Goal: Task Accomplishment & Management: Complete application form

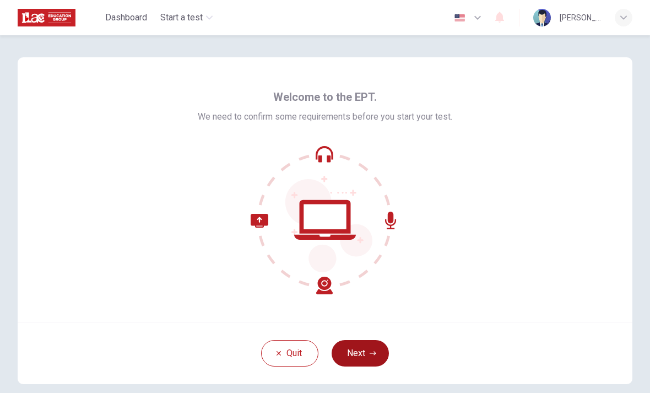
click at [363, 362] on button "Next" at bounding box center [359, 353] width 57 height 26
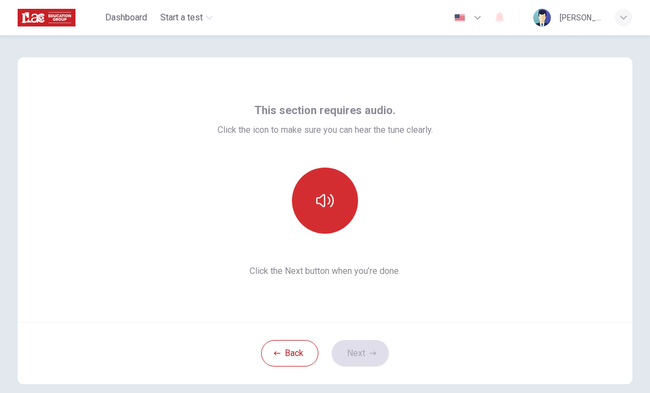
click at [325, 195] on icon "button" at bounding box center [325, 201] width 18 height 18
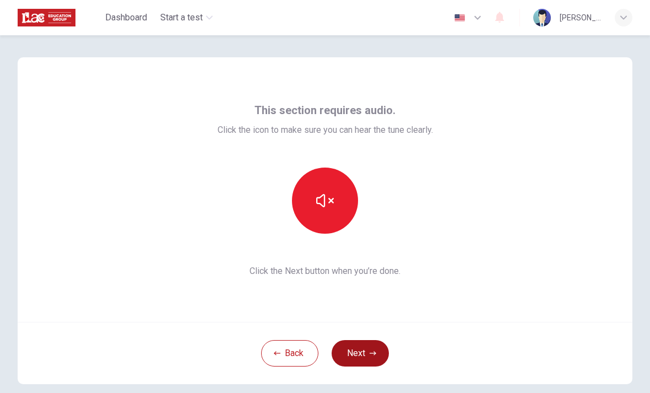
click at [362, 345] on button "Next" at bounding box center [359, 353] width 57 height 26
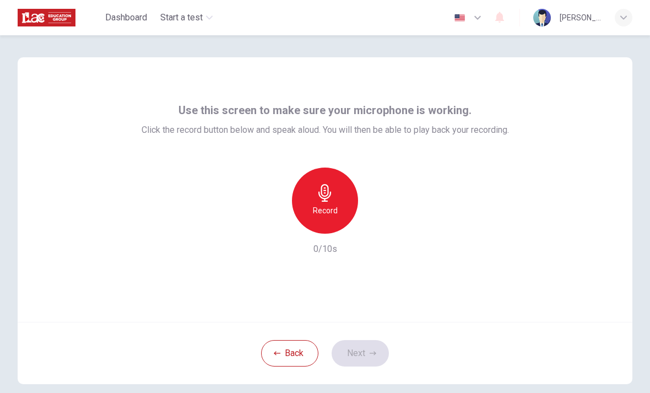
click at [329, 200] on icon "button" at bounding box center [325, 193] width 18 height 18
click at [378, 219] on icon "button" at bounding box center [375, 224] width 11 height 11
click at [363, 355] on button "Next" at bounding box center [359, 353] width 57 height 26
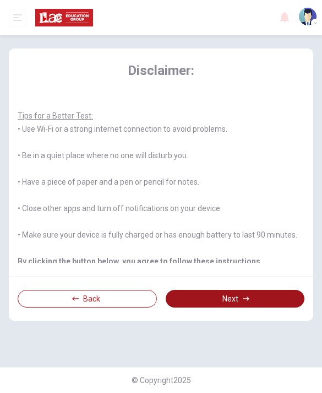
scroll to position [99, 0]
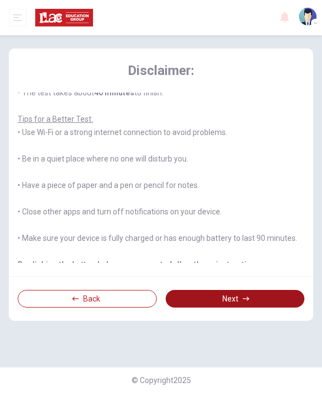
click at [250, 307] on button "Next" at bounding box center [235, 299] width 139 height 18
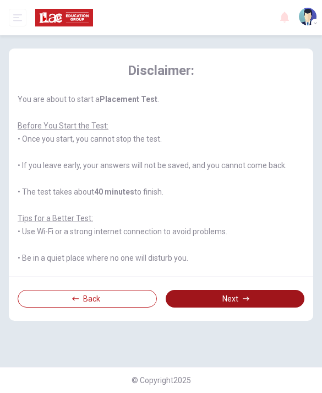
scroll to position [0, 0]
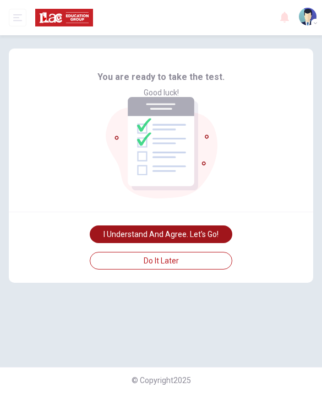
click at [113, 243] on button "I understand and agree. Let’s go!" at bounding box center [161, 234] width 143 height 18
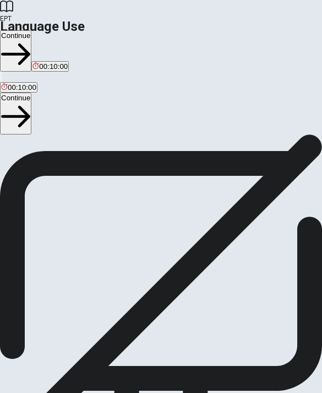
scroll to position [23, 0]
click at [31, 92] on button "Continue" at bounding box center [15, 112] width 31 height 41
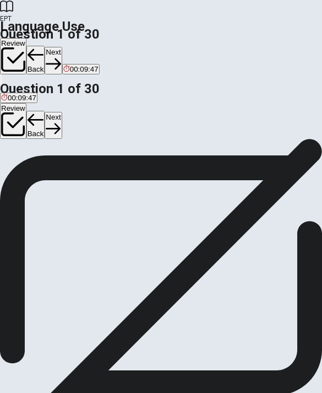
click at [26, 103] on button "Review" at bounding box center [13, 121] width 26 height 36
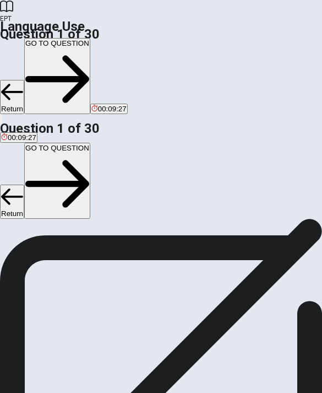
scroll to position [124, 0]
click at [71, 156] on div "Status Current" at bounding box center [161, 153] width 322 height 8
click at [42, 119] on span "Current" at bounding box center [31, 115] width 23 height 8
click at [20, 119] on span "Status" at bounding box center [10, 115] width 20 height 8
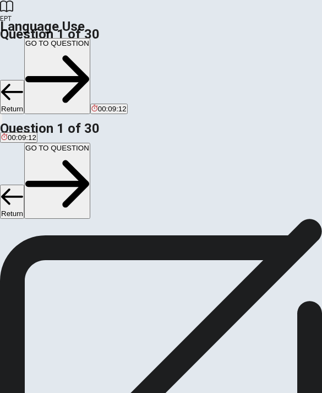
click at [283, 133] on icon at bounding box center [161, 280] width 322 height 322
click at [287, 129] on div "# 01 Status Current" at bounding box center [161, 273] width 322 height 339
click at [90, 143] on button "GO TO QUESTION" at bounding box center [57, 181] width 66 height 76
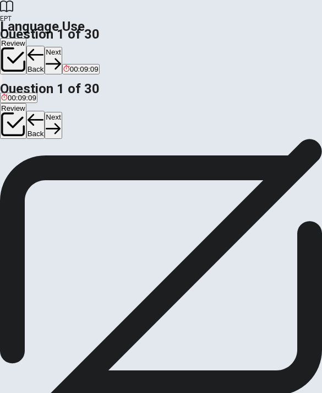
scroll to position [55, 0]
click at [61, 123] on icon "button" at bounding box center [53, 128] width 15 height 11
click at [62, 112] on button "Next" at bounding box center [53, 125] width 17 height 27
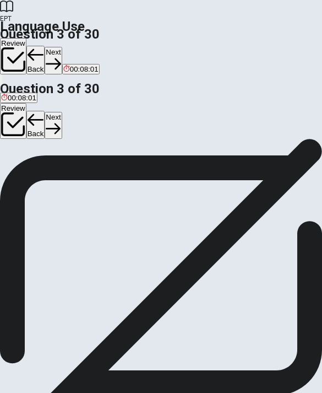
click at [62, 112] on button "Next" at bounding box center [53, 125] width 17 height 27
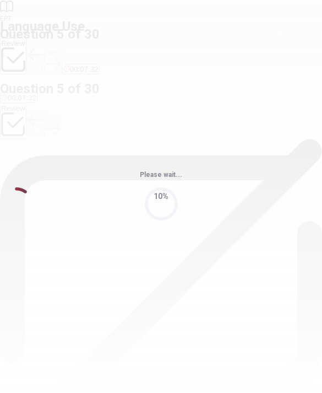
scroll to position [0, 0]
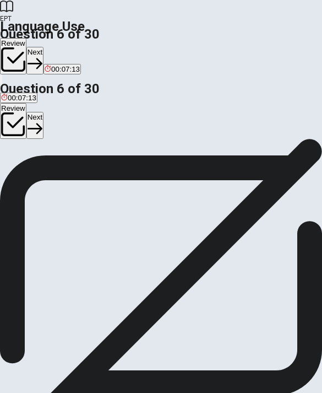
click at [43, 112] on button "Next" at bounding box center [34, 125] width 17 height 27
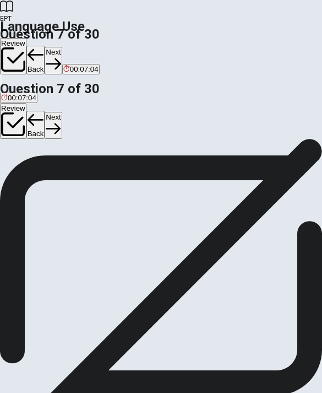
click at [61, 121] on icon "button" at bounding box center [53, 128] width 15 height 15
click at [62, 112] on button "Next" at bounding box center [53, 125] width 17 height 27
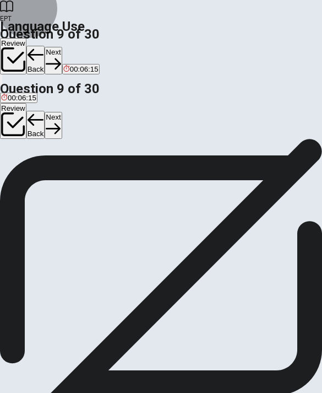
click at [62, 112] on button "Next" at bounding box center [53, 125] width 17 height 27
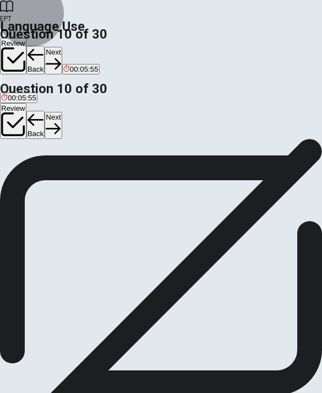
click at [62, 112] on button "Next" at bounding box center [53, 125] width 17 height 27
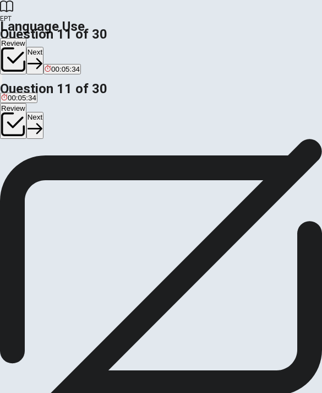
click at [43, 112] on button "Next" at bounding box center [34, 125] width 17 height 27
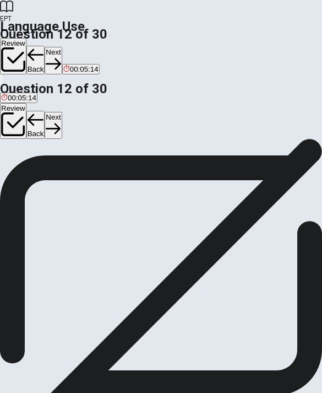
click at [62, 112] on button "Next" at bounding box center [53, 125] width 17 height 27
click at [299, 103] on div "Review Back Next" at bounding box center [161, 121] width 322 height 36
click at [62, 112] on button "Next" at bounding box center [53, 125] width 17 height 27
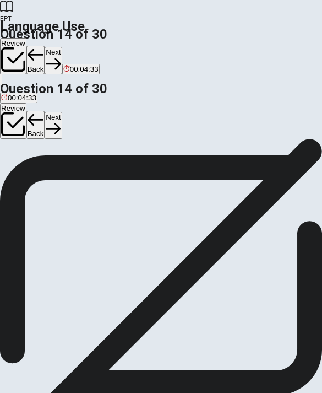
click at [62, 112] on button "Next" at bounding box center [53, 125] width 17 height 27
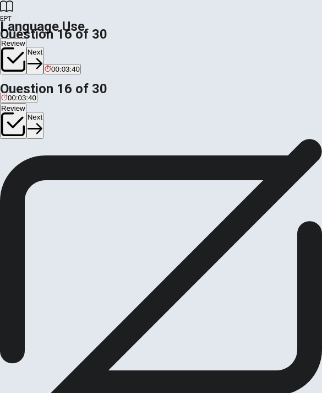
click at [42, 121] on icon "button" at bounding box center [35, 128] width 15 height 15
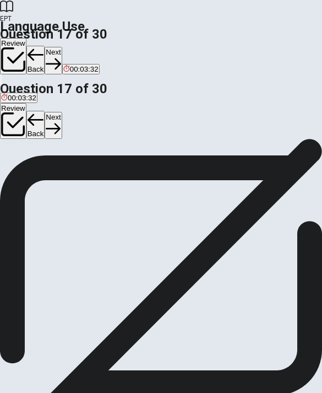
click at [62, 112] on button "Next" at bounding box center [53, 125] width 17 height 27
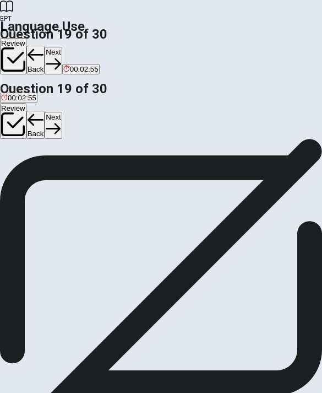
click at [62, 112] on button "Next" at bounding box center [53, 125] width 17 height 27
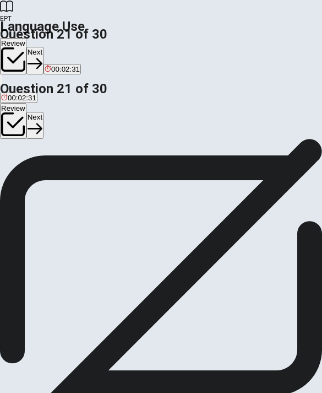
click at [43, 112] on button "Next" at bounding box center [34, 125] width 17 height 27
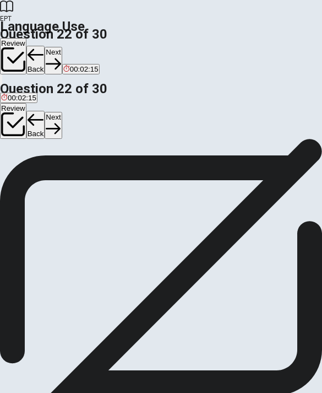
click at [62, 112] on button "Next" at bounding box center [53, 125] width 17 height 27
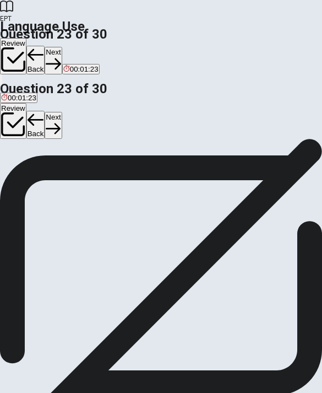
click at [62, 112] on button "Next" at bounding box center [53, 125] width 17 height 27
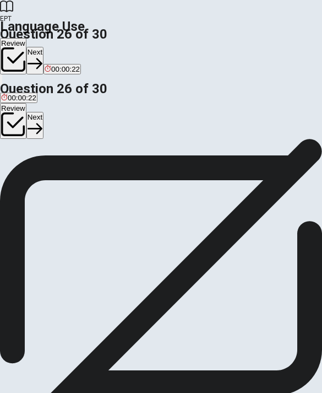
click at [43, 112] on button "Next" at bounding box center [34, 125] width 17 height 27
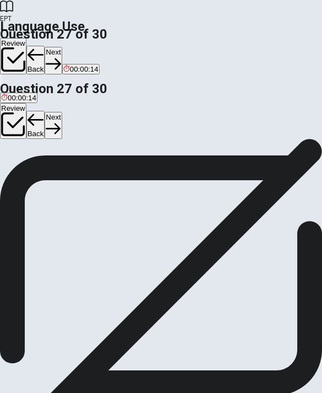
click at [62, 112] on button "Next" at bounding box center [53, 125] width 17 height 27
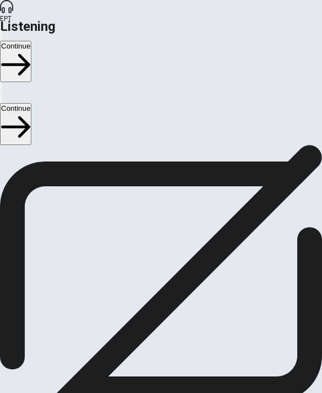
click at [31, 103] on button "Continue" at bounding box center [15, 123] width 31 height 41
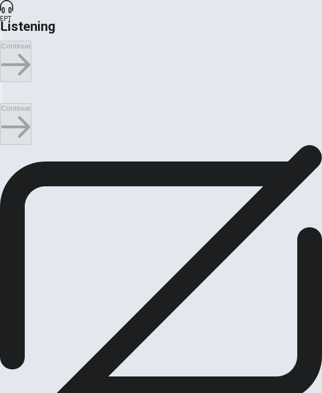
scroll to position [6, 0]
click at [7, 145] on input "checkbox" at bounding box center [3, 148] width 7 height 7
checkbox input "true"
type input "18"
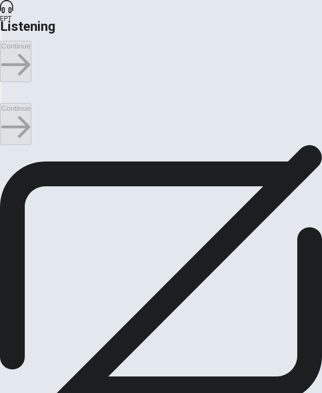
click at [7, 145] on input "checkbox" at bounding box center [3, 148] width 7 height 7
checkbox input "false"
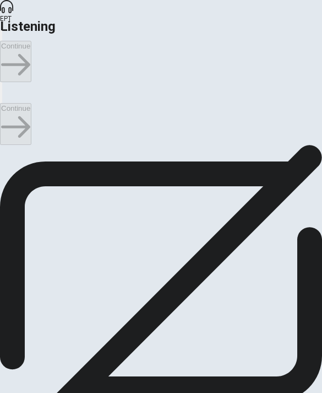
scroll to position [456, 0]
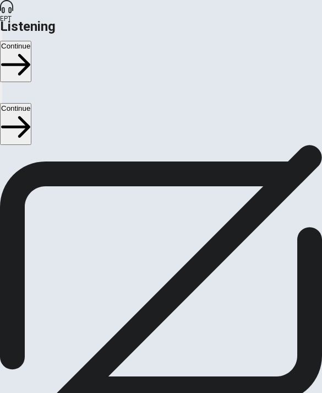
scroll to position [55, 0]
click at [31, 103] on button "Continue" at bounding box center [15, 123] width 31 height 41
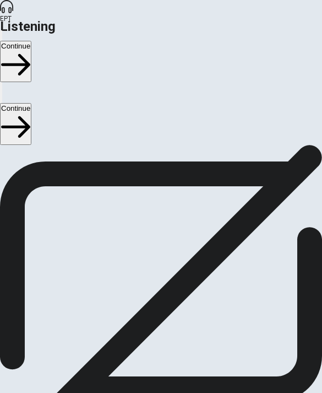
click at [31, 103] on button "Continue" at bounding box center [15, 123] width 31 height 41
click at [55, 266] on span at bounding box center [55, 266] width 0 height 0
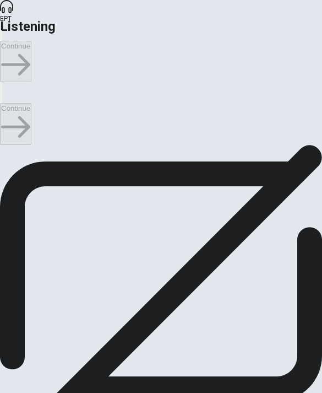
scroll to position [237, 0]
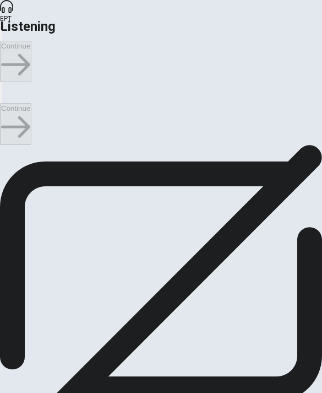
scroll to position [666, 0]
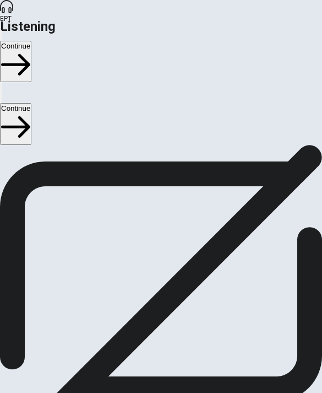
scroll to position [809, 0]
click at [31, 103] on button "Continue" at bounding box center [15, 123] width 31 height 41
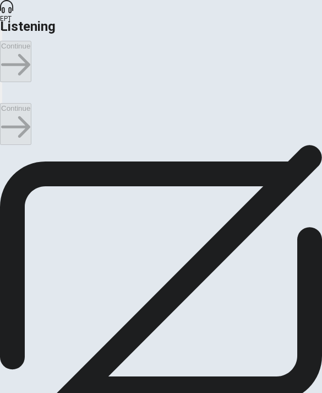
scroll to position [6, 0]
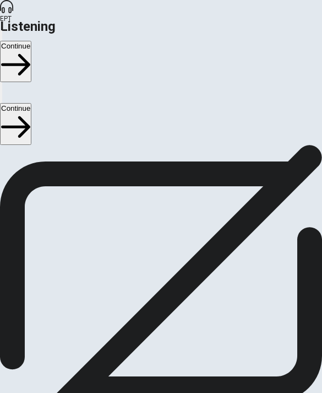
click at [31, 103] on button "Continue" at bounding box center [15, 123] width 31 height 41
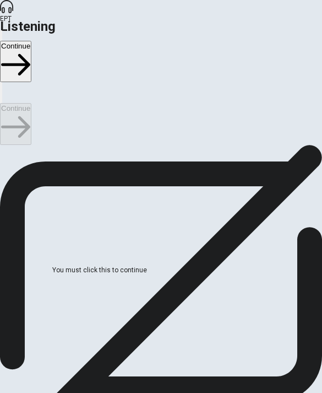
scroll to position [150, 0]
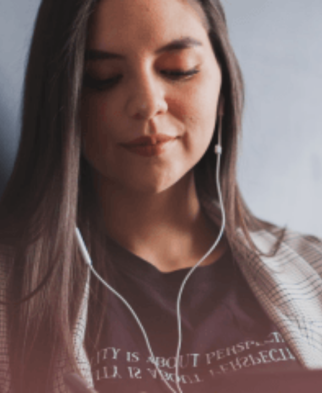
scroll to position [0, 0]
click at [31, 103] on button "Continue" at bounding box center [15, 123] width 31 height 41
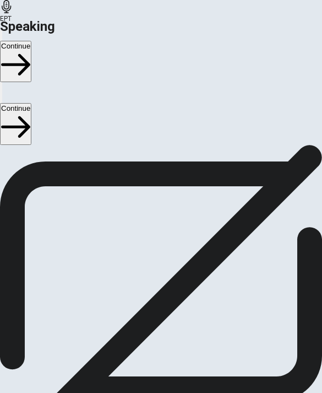
click at [153, 360] on icon at bounding box center [160, 348] width 31 height 31
click at [165, 233] on div at bounding box center [161, 227] width 26 height 10
click at [152, 233] on button "Play Audio" at bounding box center [151, 227] width 2 height 10
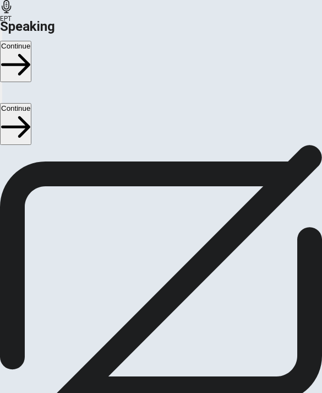
scroll to position [28, 0]
click at [152, 258] on div at bounding box center [161, 244] width 26 height 28
click at [148, 269] on button "Record Again" at bounding box center [149, 263] width 2 height 10
click at [154, 331] on icon at bounding box center [160, 321] width 31 height 31
click at [152, 269] on button "Play Audio" at bounding box center [151, 263] width 2 height 10
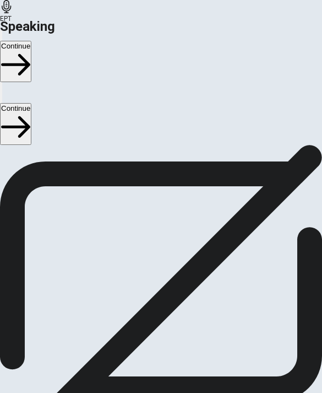
click at [152, 258] on div at bounding box center [161, 244] width 26 height 28
click at [150, 312] on button "Record Again" at bounding box center [161, 285] width 46 height 54
click at [161, 302] on span "Stop Recording" at bounding box center [160, 304] width 31 height 15
click at [152, 227] on button "Play Audio" at bounding box center [151, 222] width 2 height 10
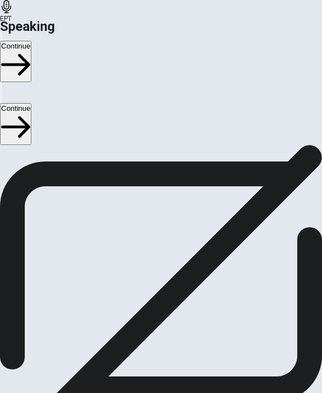
scroll to position [33, 0]
click at [31, 103] on button "Continue" at bounding box center [15, 123] width 31 height 41
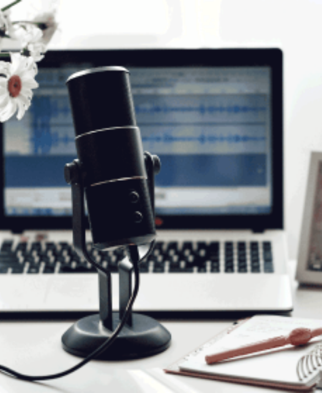
scroll to position [115, 0]
click at [31, 103] on button "Continue" at bounding box center [15, 123] width 31 height 41
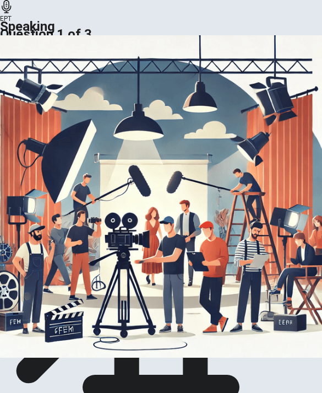
scroll to position [161, 0]
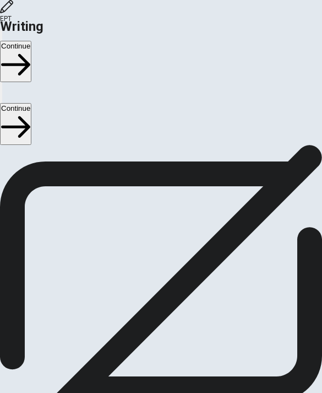
scroll to position [36, 0]
click at [31, 103] on button "Continue" at bounding box center [15, 123] width 31 height 41
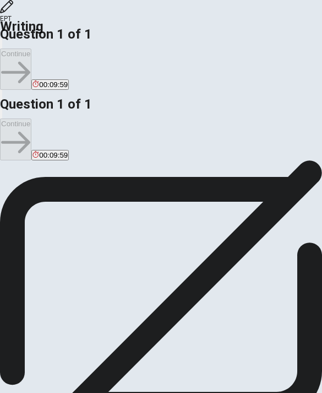
scroll to position [151, 0]
